Goal: Obtain resource: Download file/media

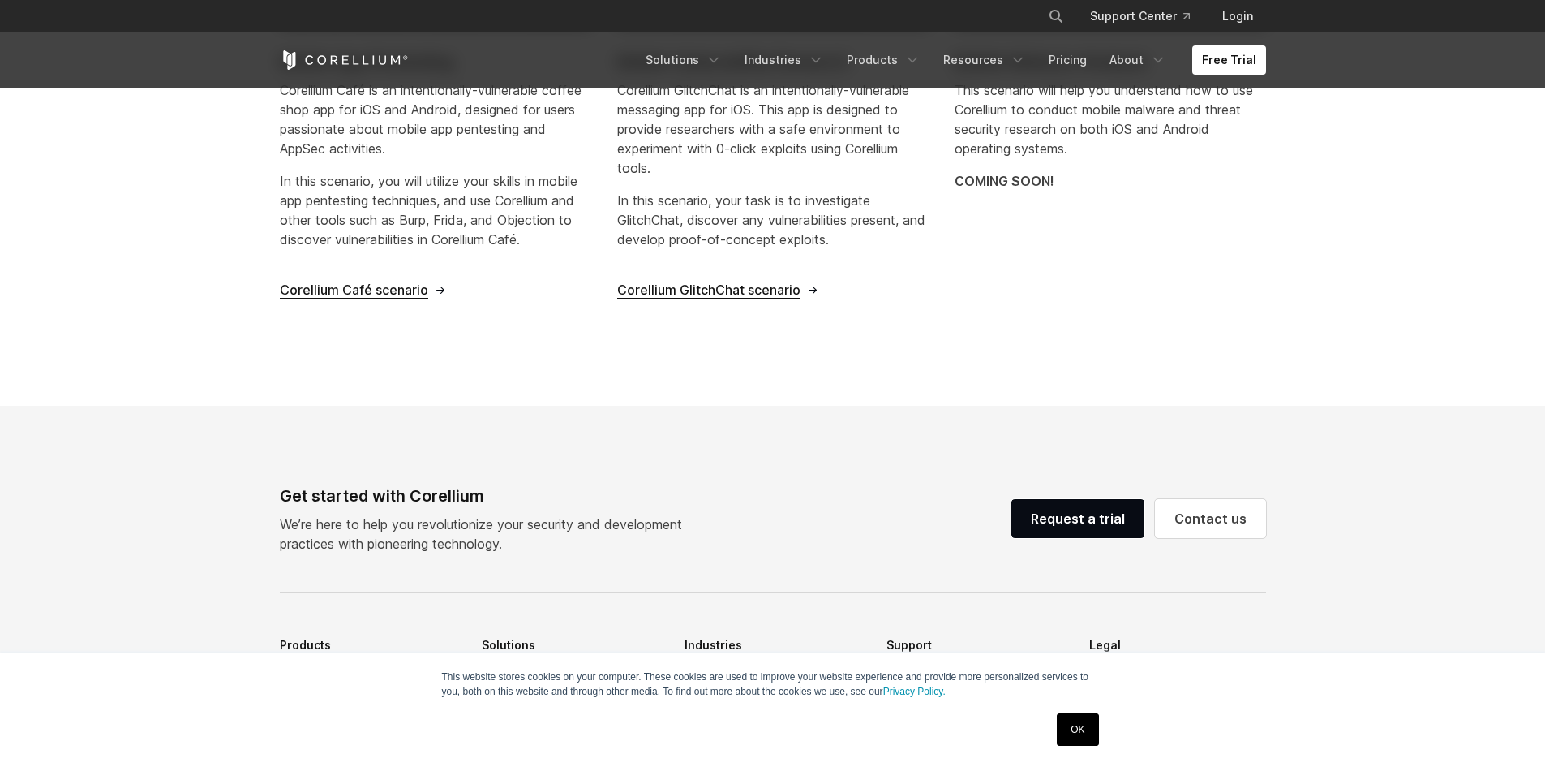
scroll to position [649, 0]
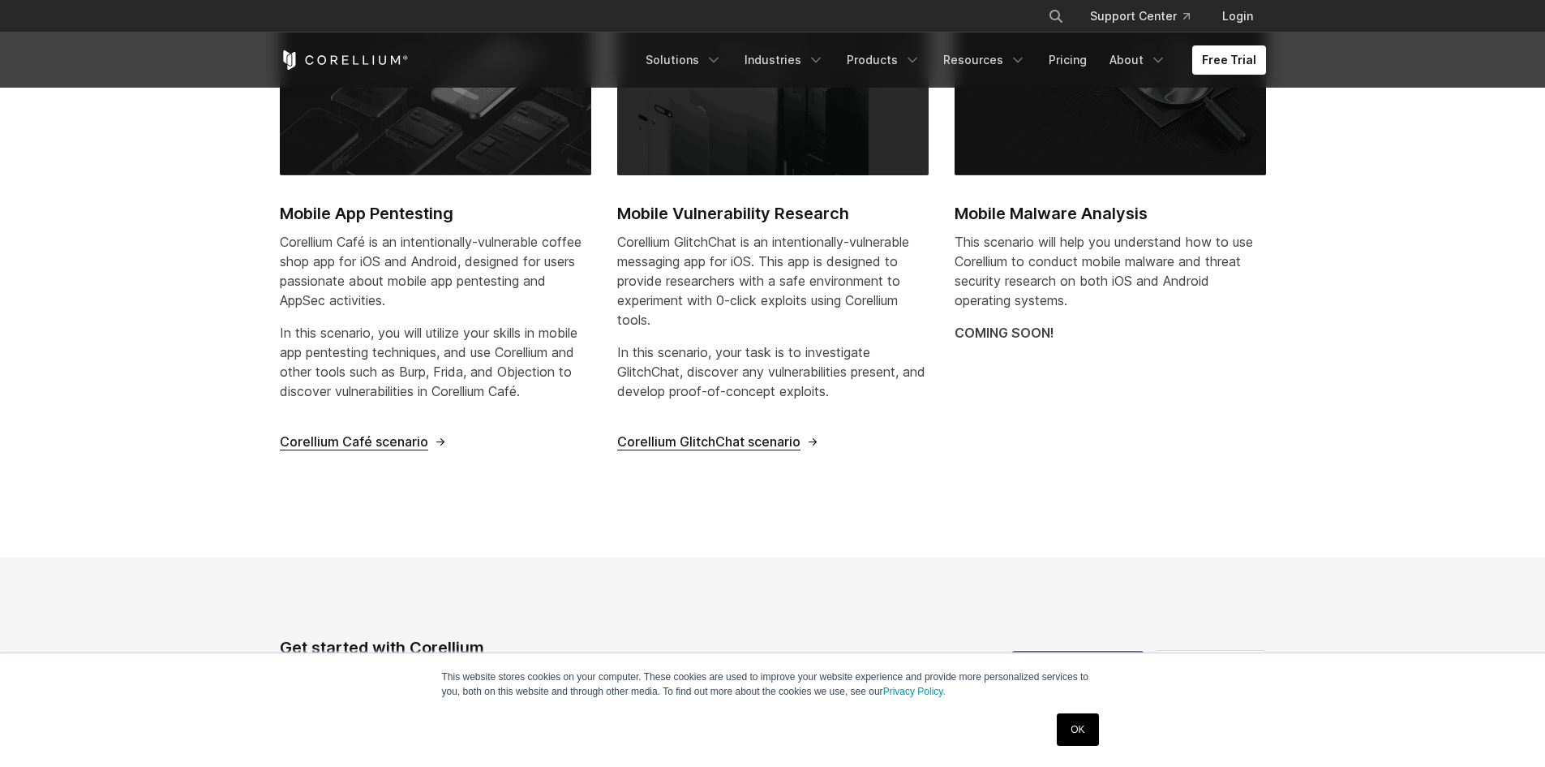
click at [402, 444] on span "Corellium Café scenario" at bounding box center [354, 441] width 148 height 17
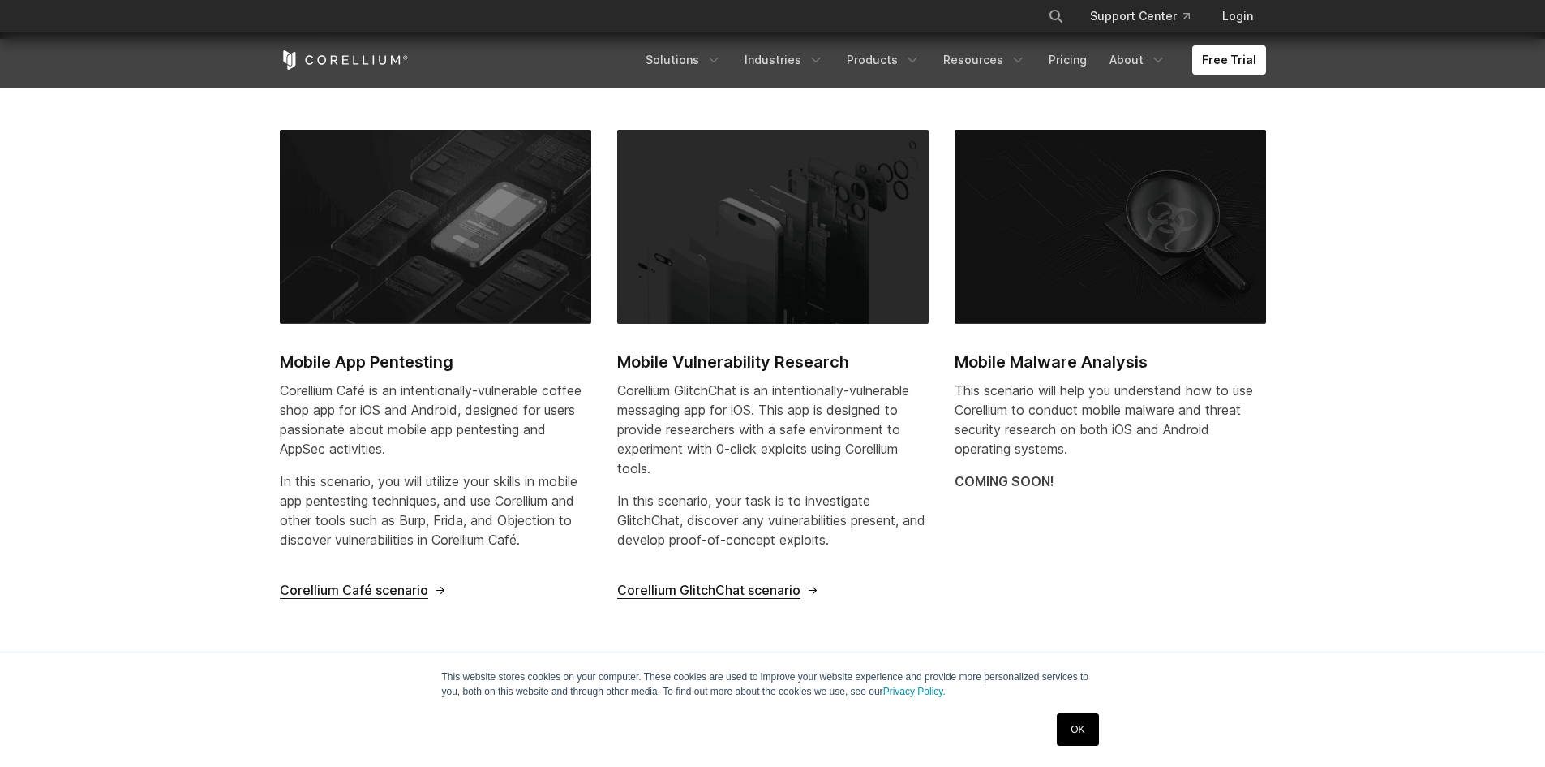
scroll to position [324, 0]
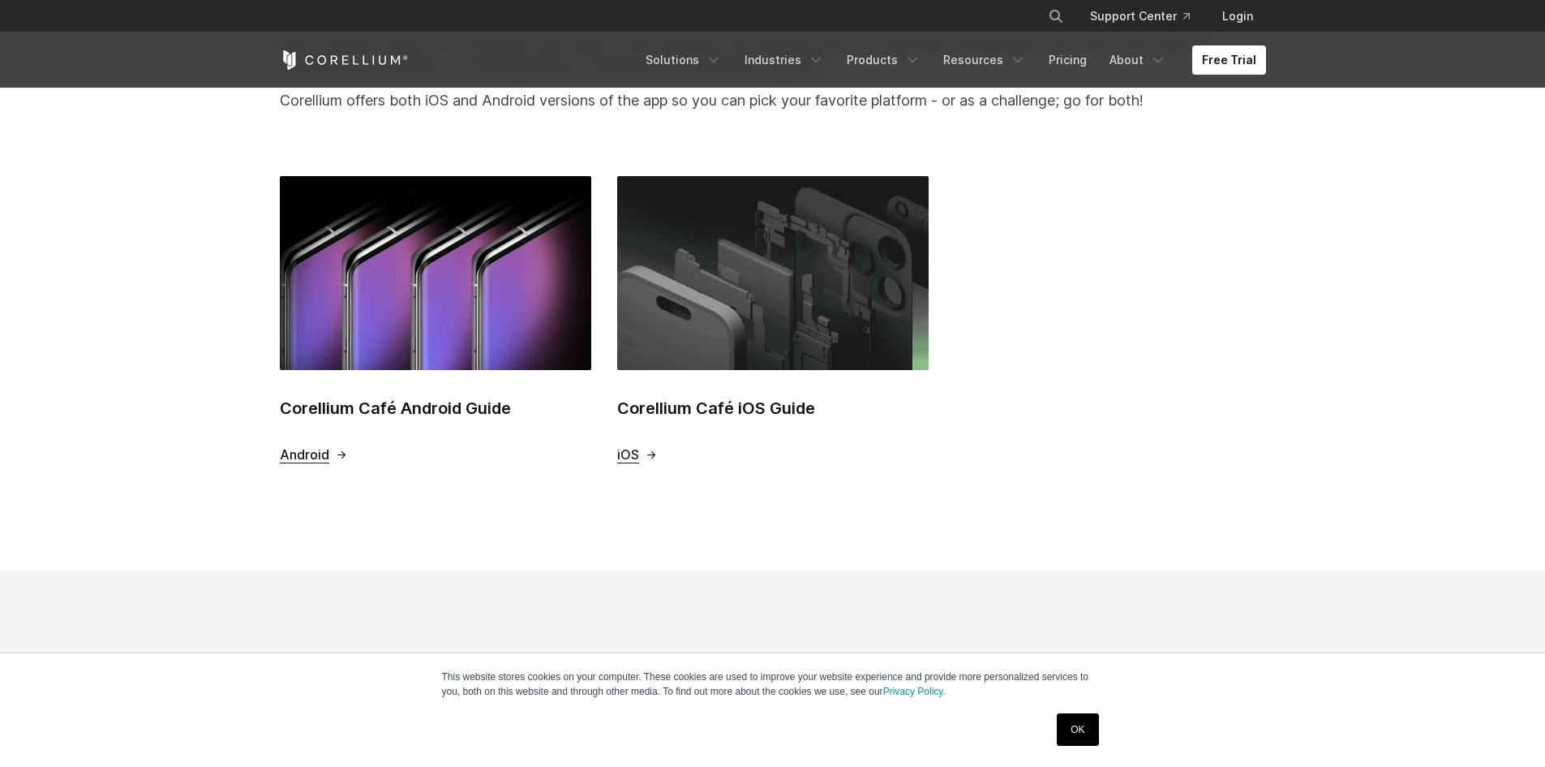
click at [623, 454] on span "iOS" at bounding box center [628, 454] width 22 height 17
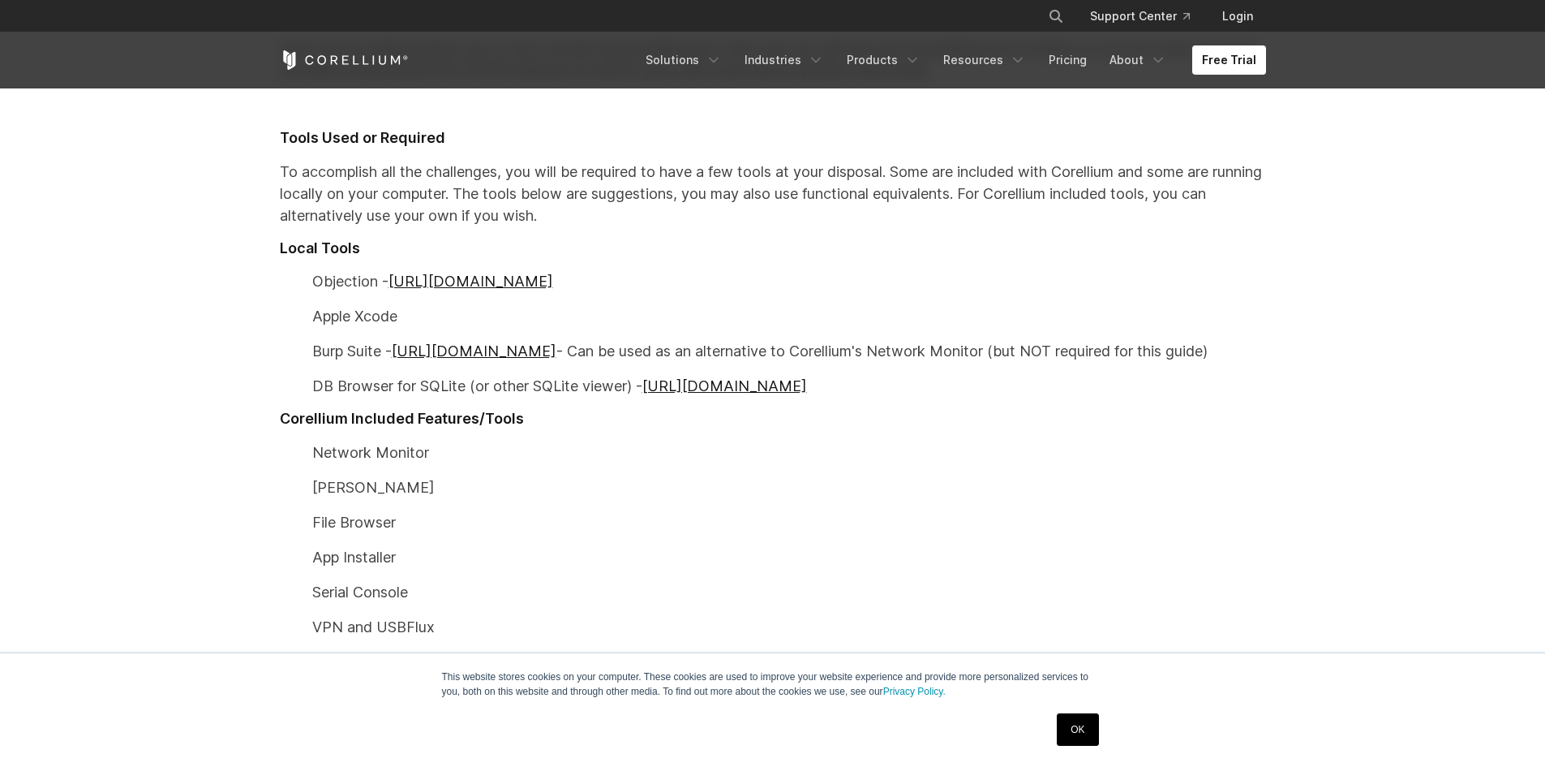
scroll to position [892, 0]
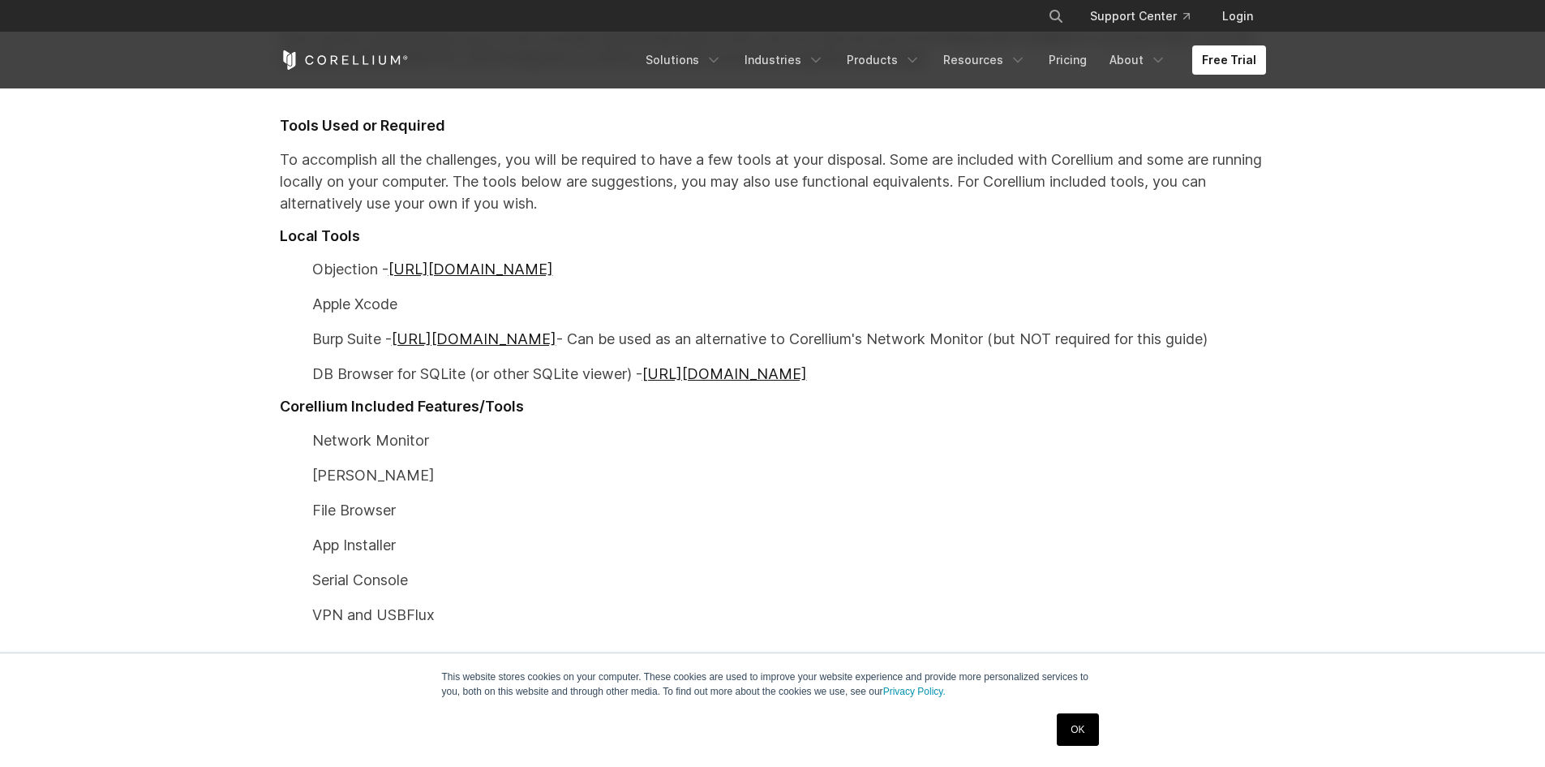
click at [908, 424] on div "Mobile App Pen Testing with Corellium and Corellium Café Many mobile security p…" at bounding box center [773, 76] width 1019 height 1124
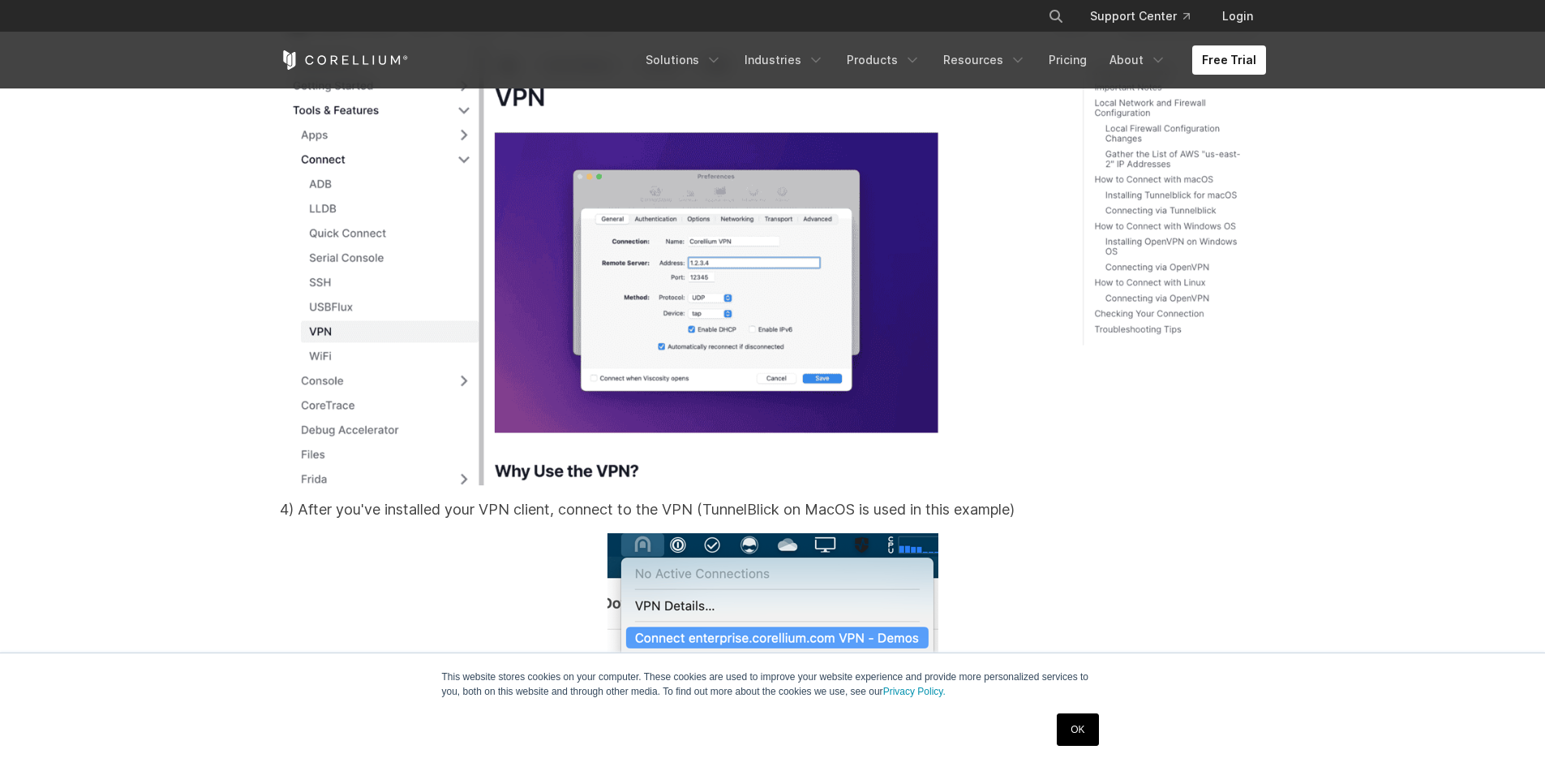
scroll to position [12736, 0]
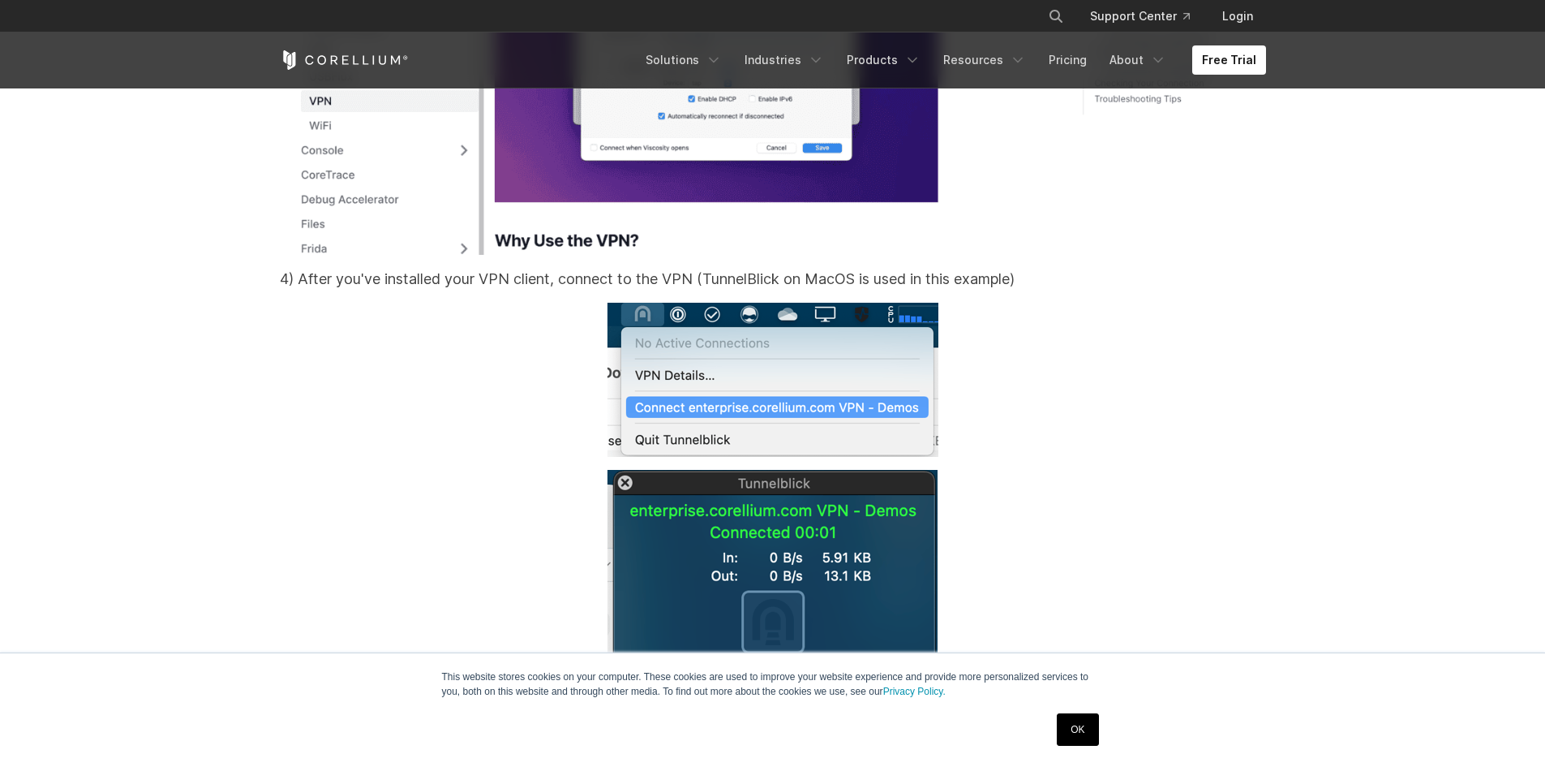
click at [1031, 415] on p at bounding box center [773, 380] width 986 height 154
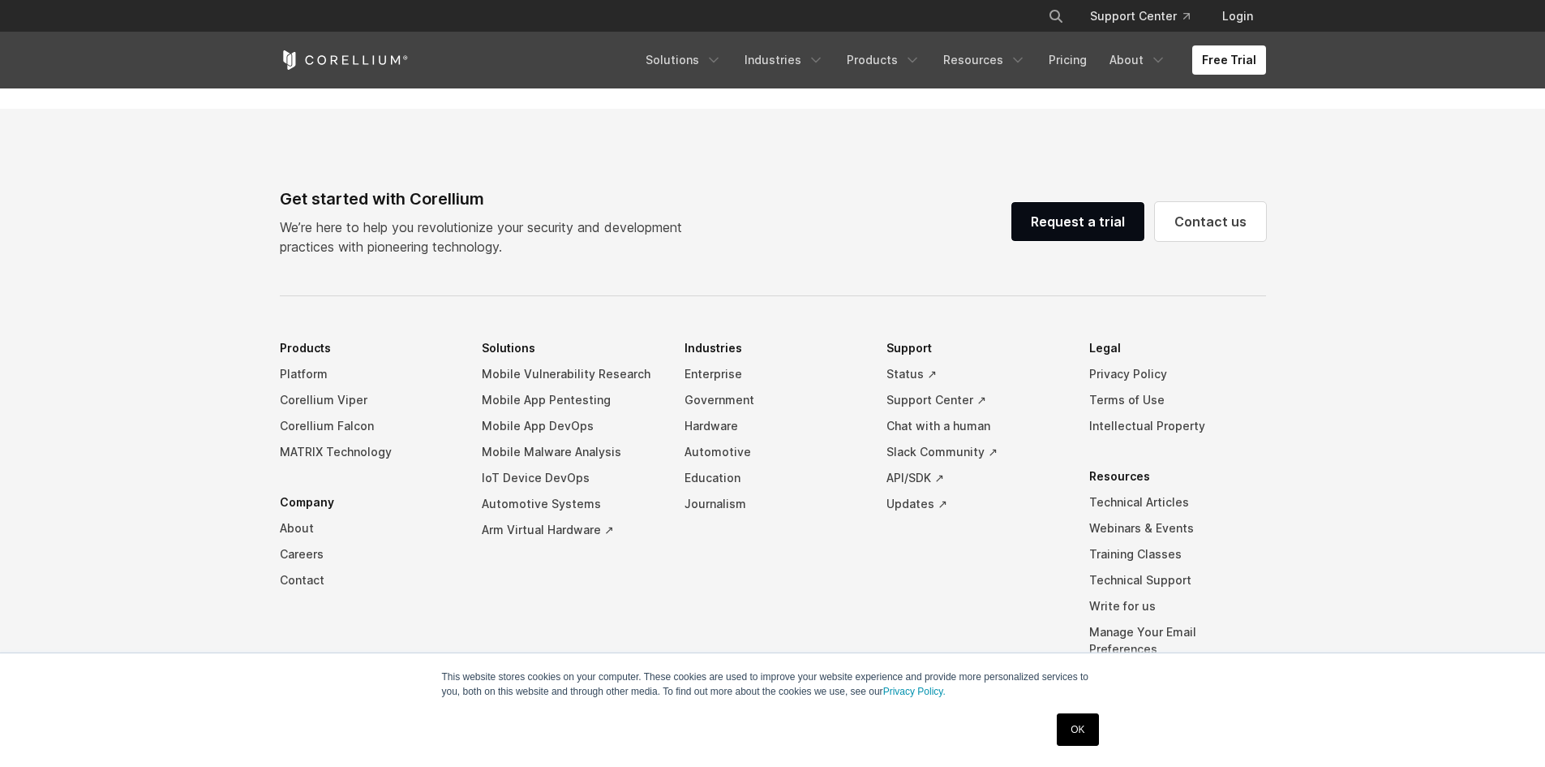
scroll to position [34831, 0]
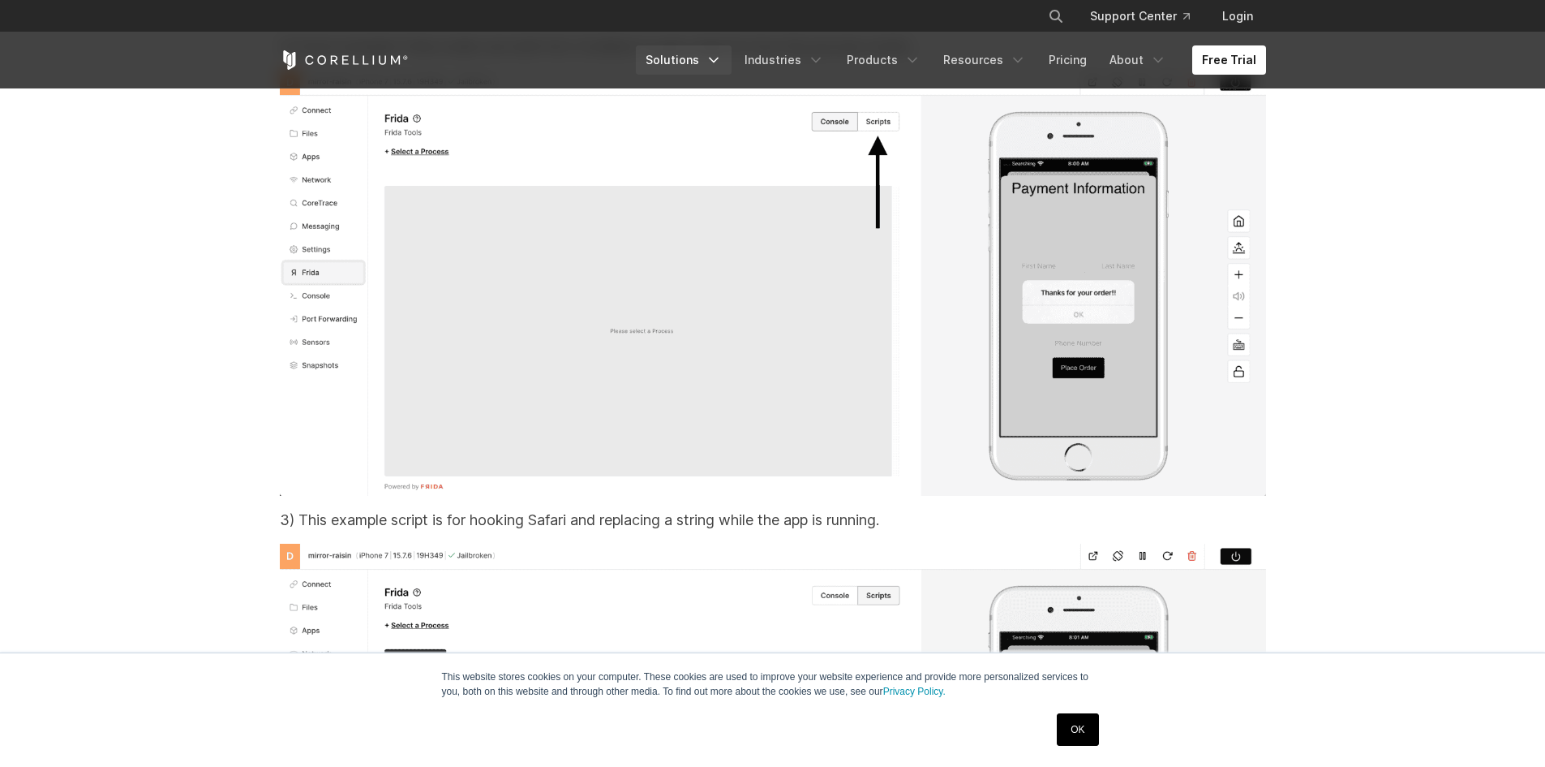
drag, startPoint x: 845, startPoint y: 496, endPoint x: 730, endPoint y: 59, distance: 452.2
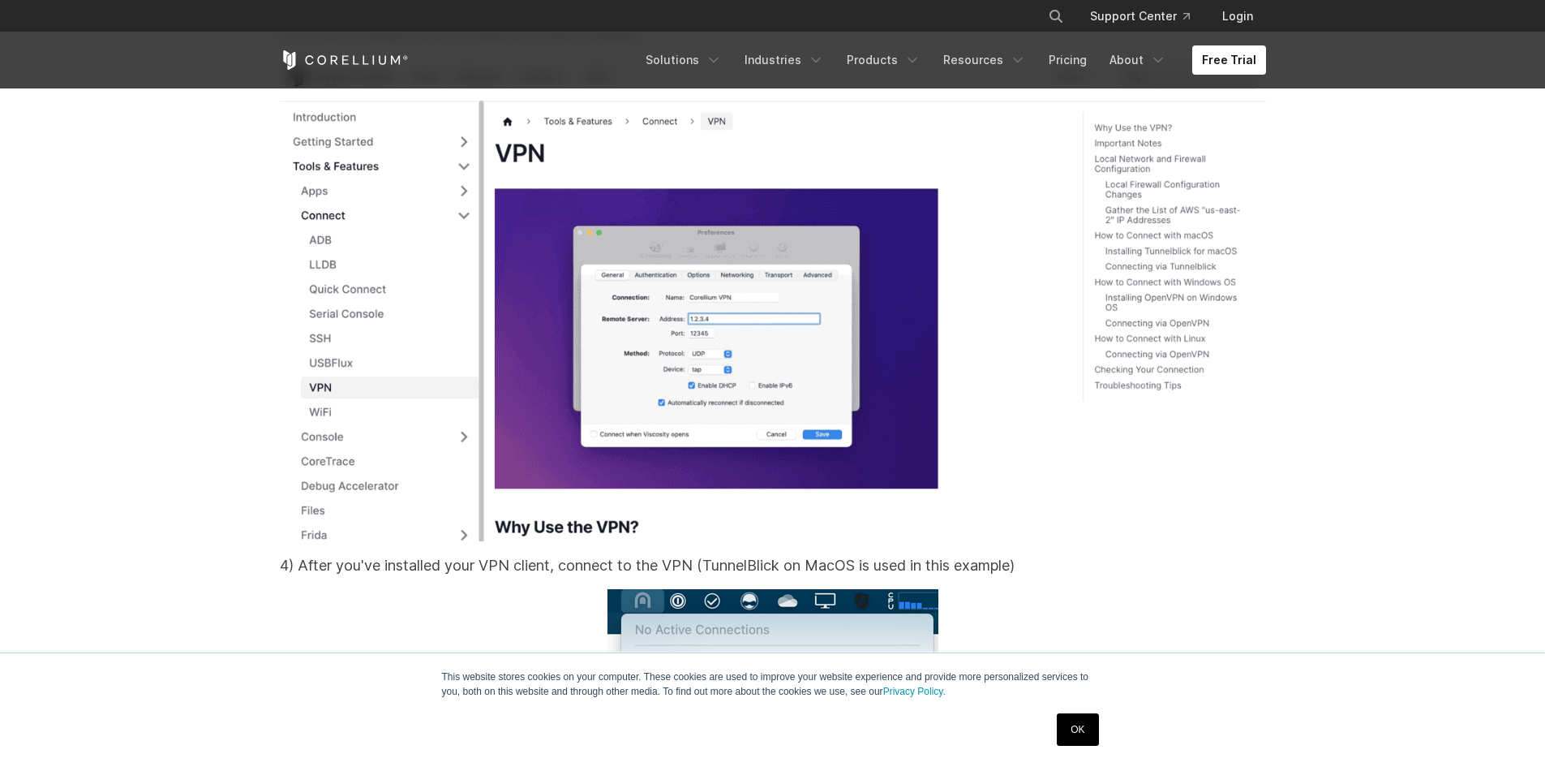
drag, startPoint x: 817, startPoint y: 397, endPoint x: 668, endPoint y: -25, distance: 447.5
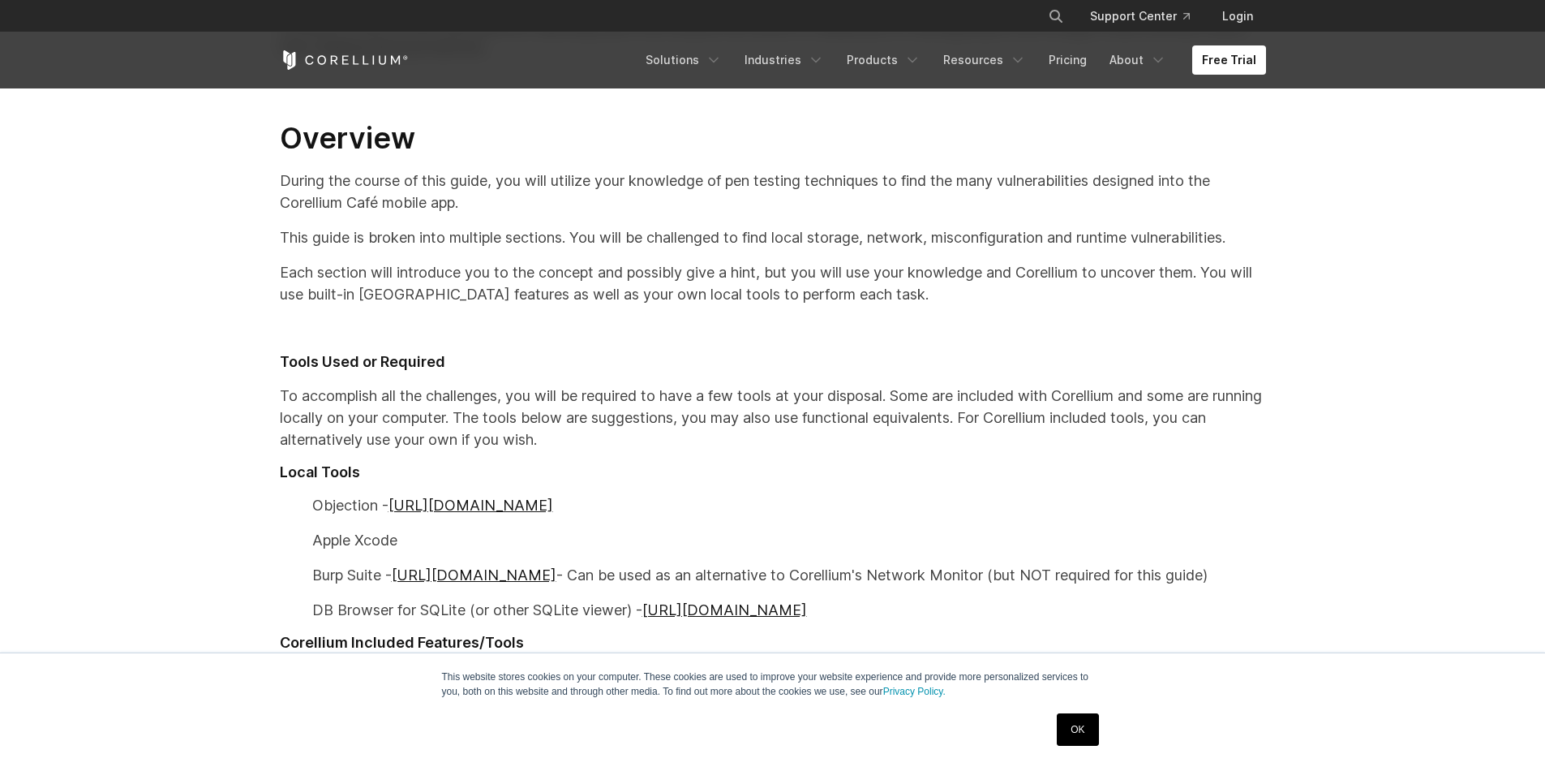
scroll to position [0, 0]
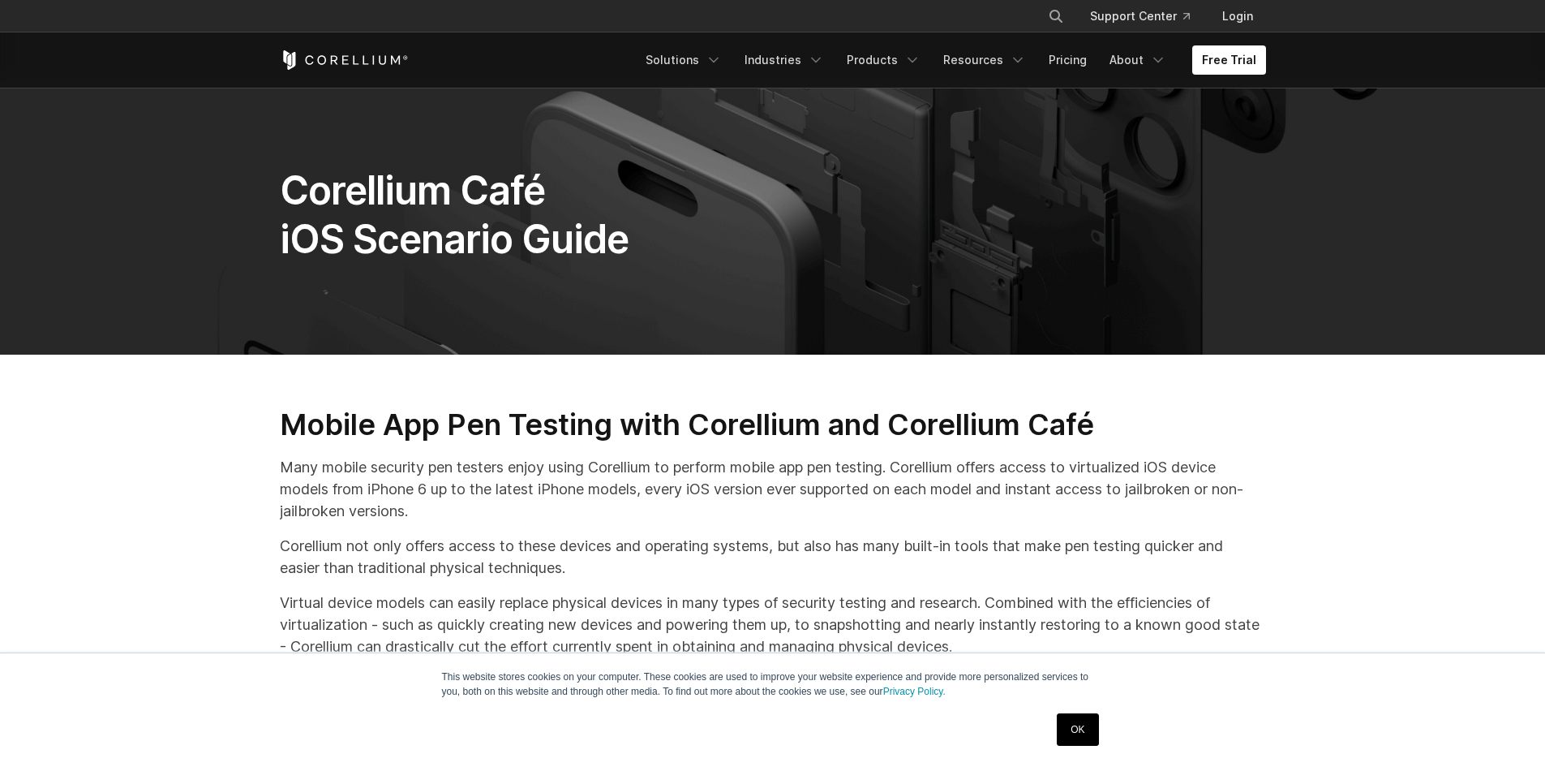
drag, startPoint x: 953, startPoint y: 541, endPoint x: 823, endPoint y: 157, distance: 405.8
drag, startPoint x: 995, startPoint y: 488, endPoint x: 495, endPoint y: 55, distance: 661.4
click at [371, 58] on icon "Corellium Home" at bounding box center [344, 59] width 129 height 19
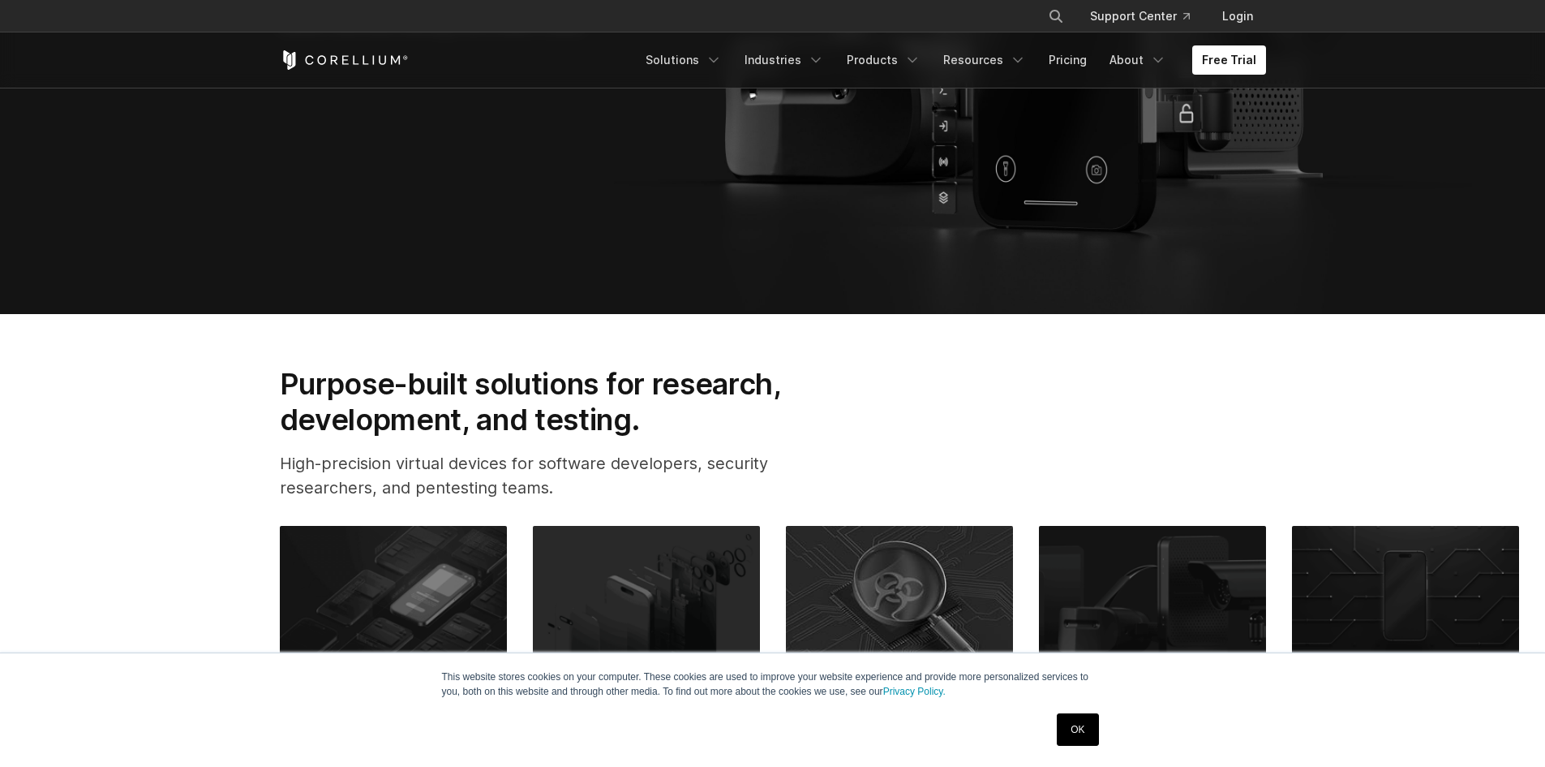
scroll to position [730, 0]
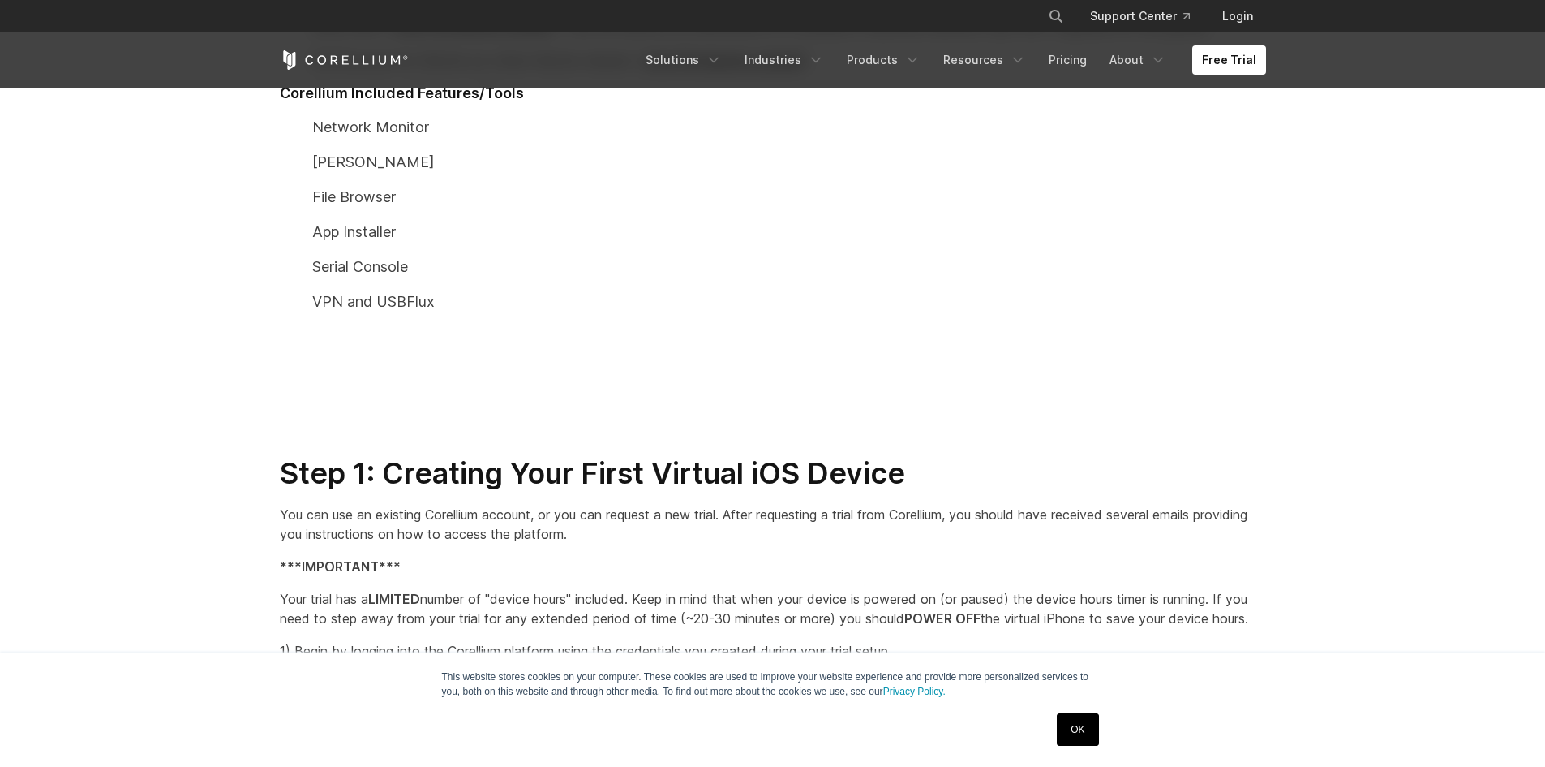
scroll to position [1217, 0]
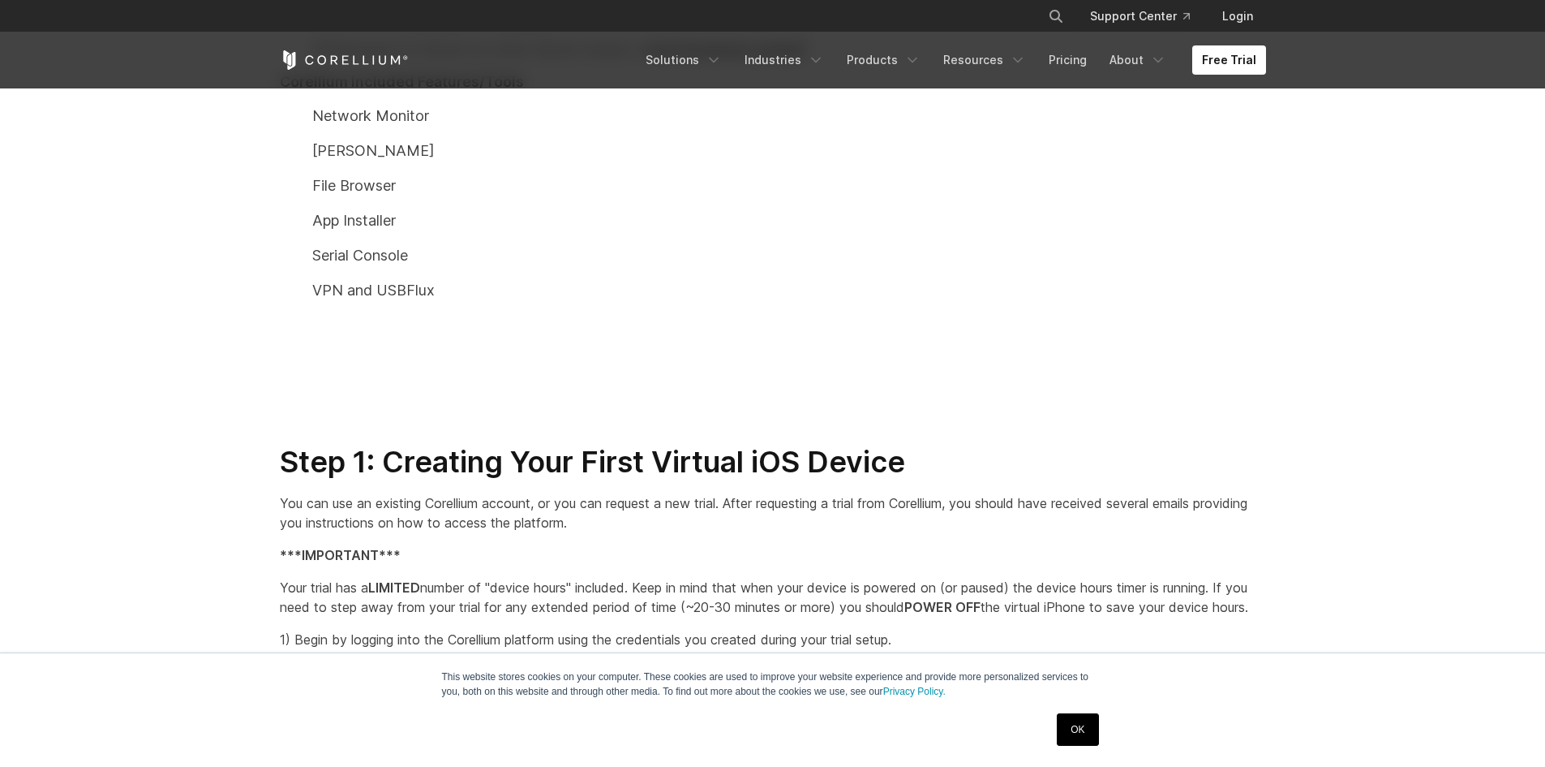
click at [842, 298] on p "VPN and USBFlux" at bounding box center [773, 290] width 986 height 22
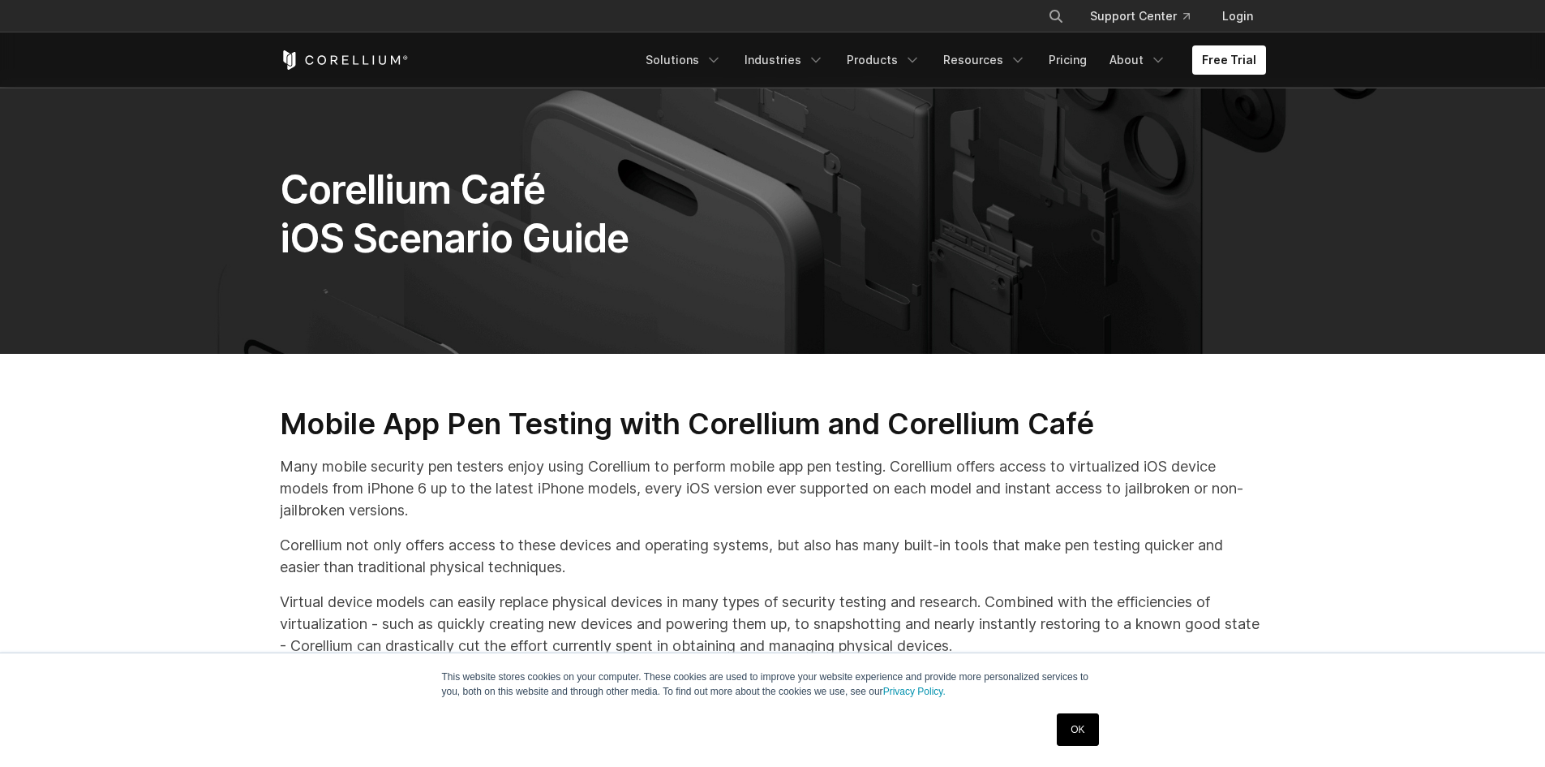
scroll to position [0, 0]
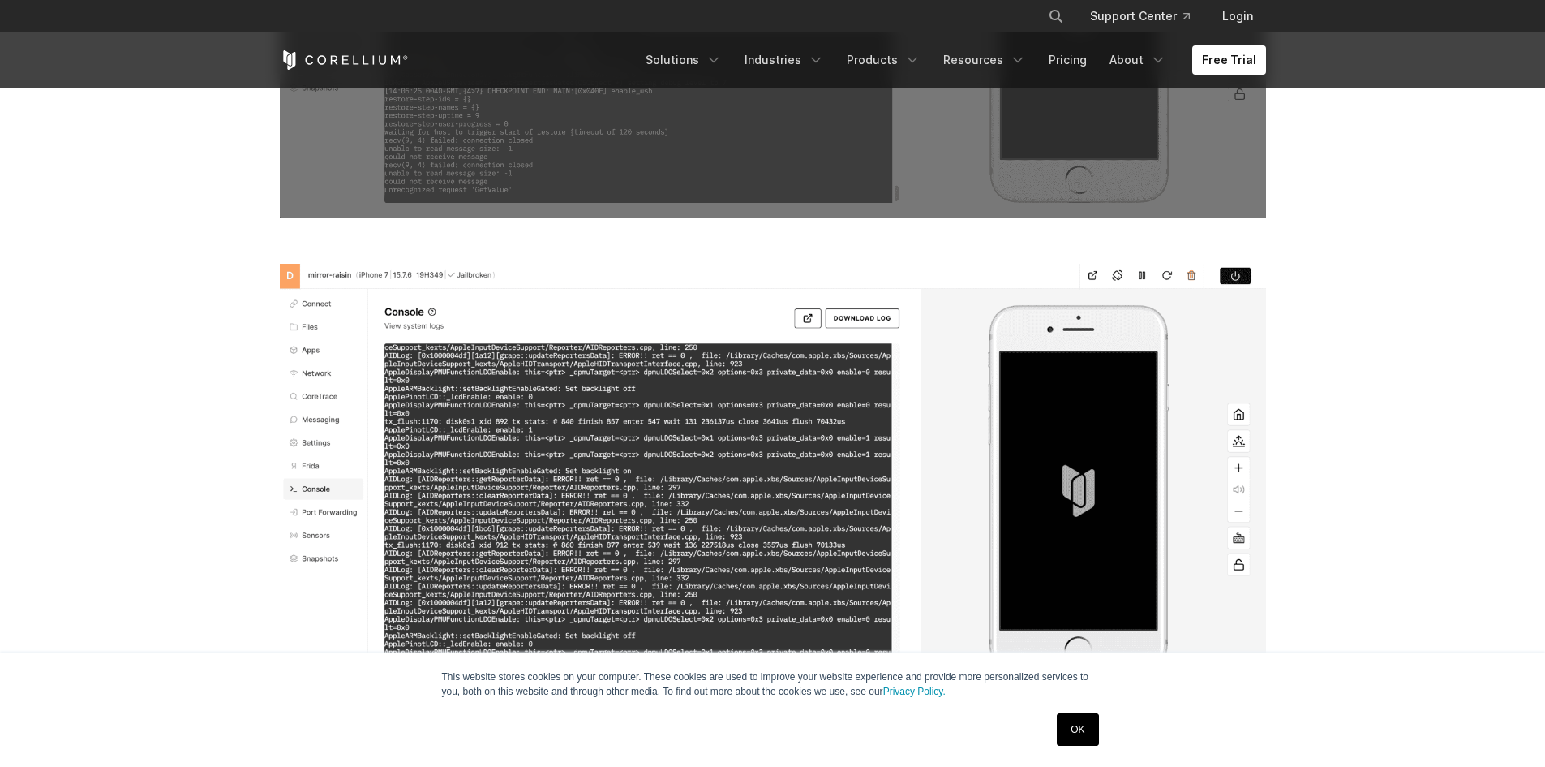
drag, startPoint x: 581, startPoint y: 256, endPoint x: 776, endPoint y: 576, distance: 375.4
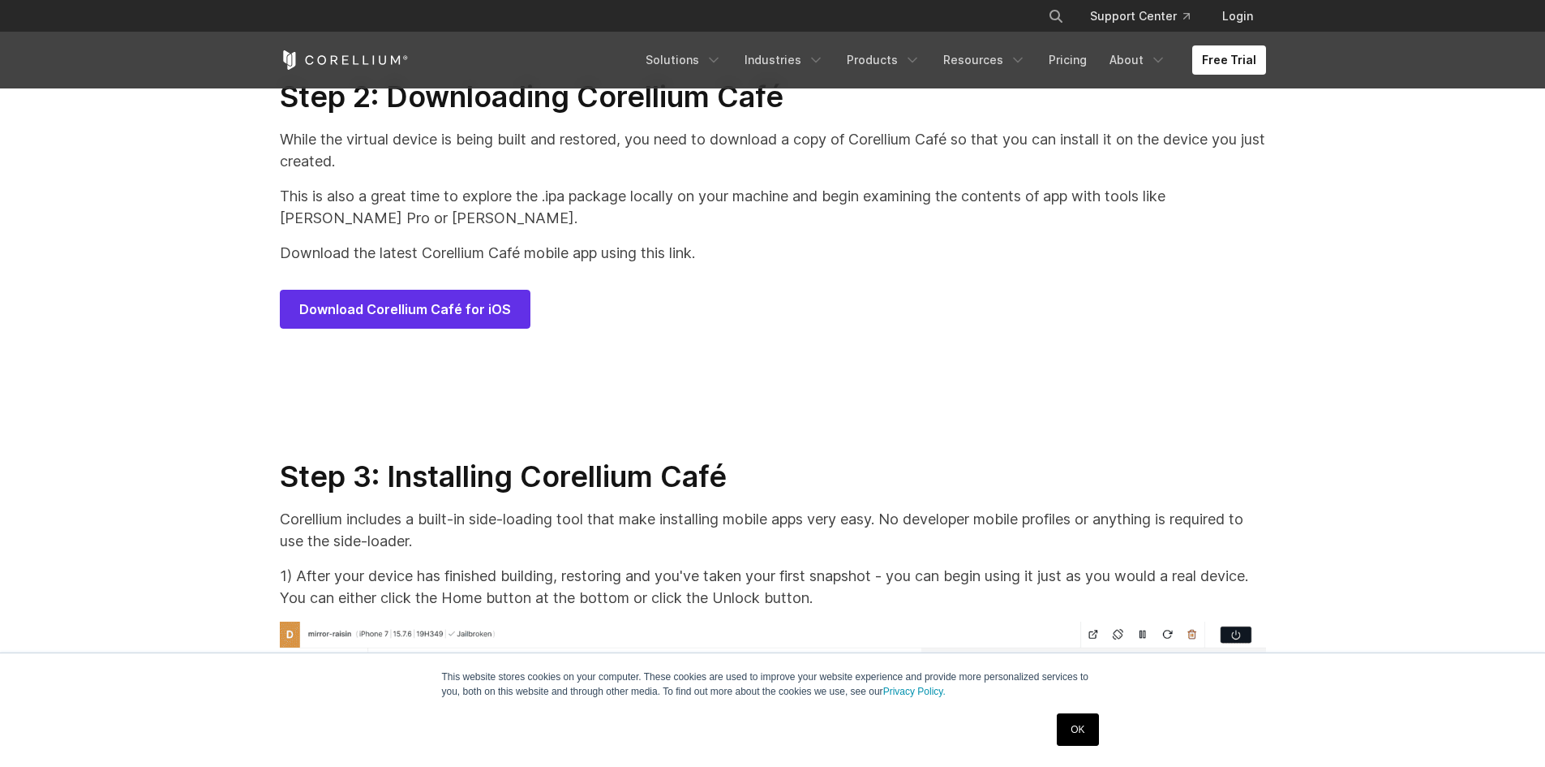
drag, startPoint x: 598, startPoint y: 253, endPoint x: 591, endPoint y: 230, distance: 23.6
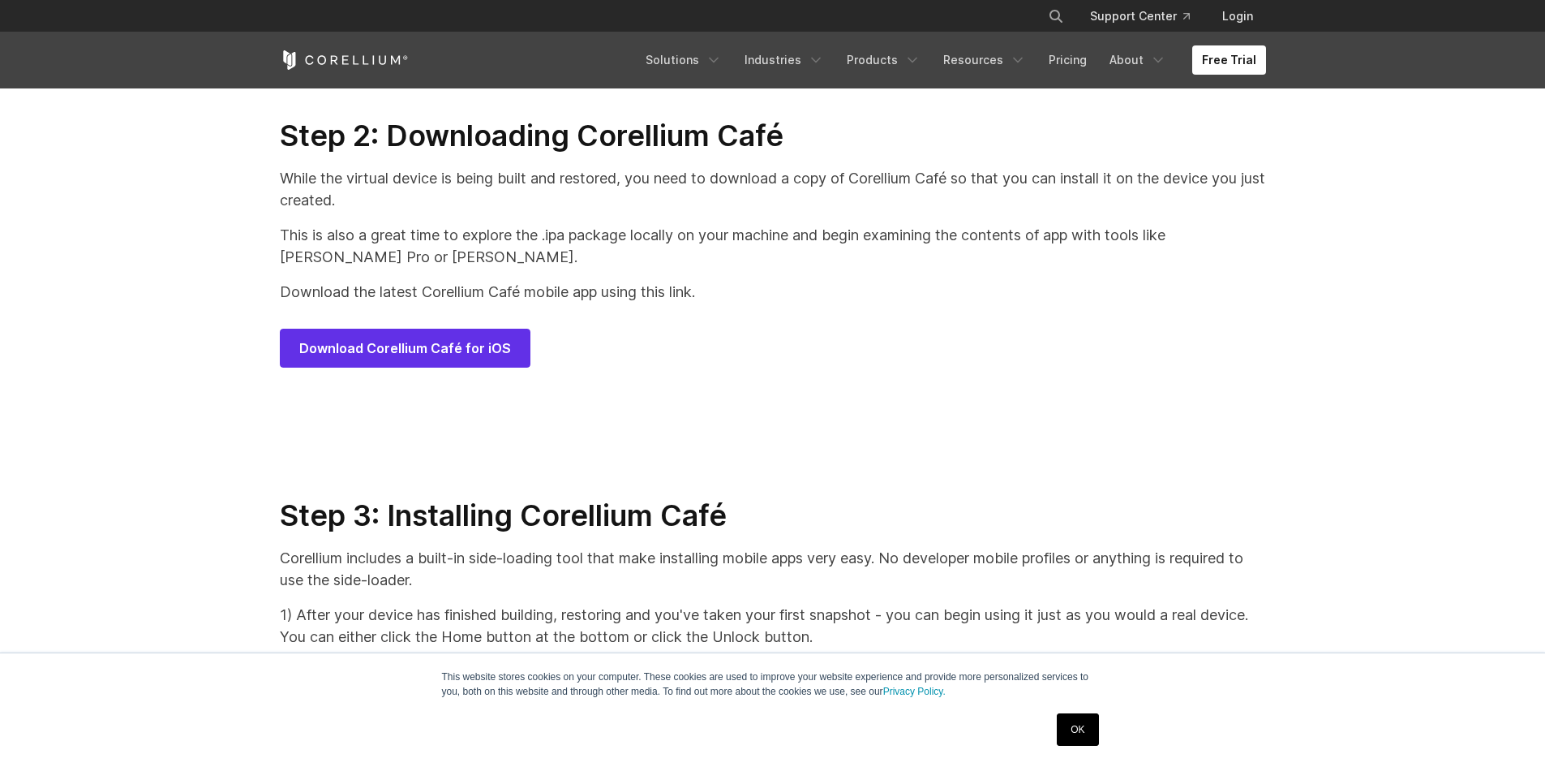
scroll to position [7669, 0]
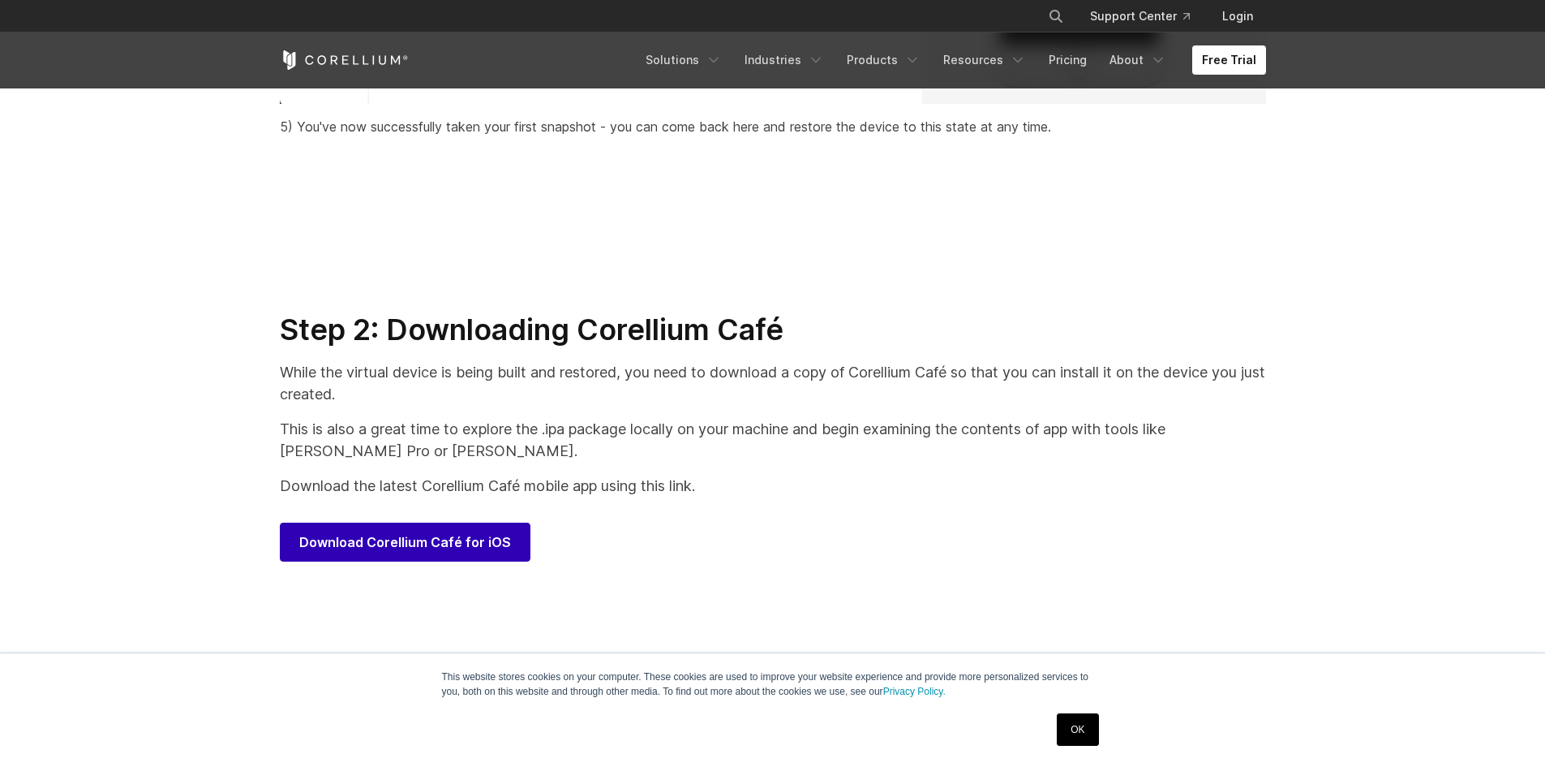
click at [381, 552] on span "Download Corellium Café for iOS" at bounding box center [405, 541] width 212 height 19
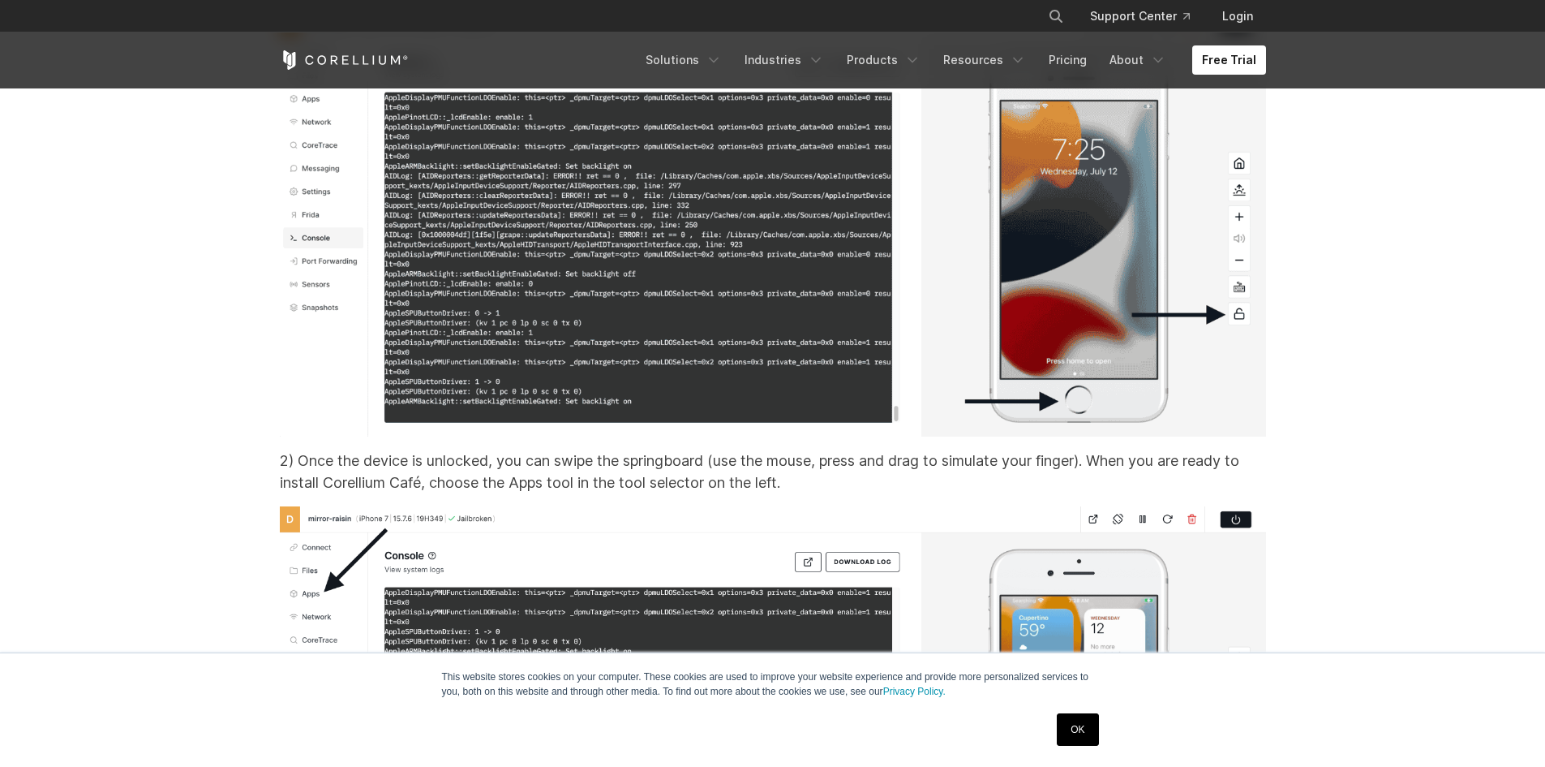
scroll to position [8561, 0]
